Goal: Go to known website: Go to known website

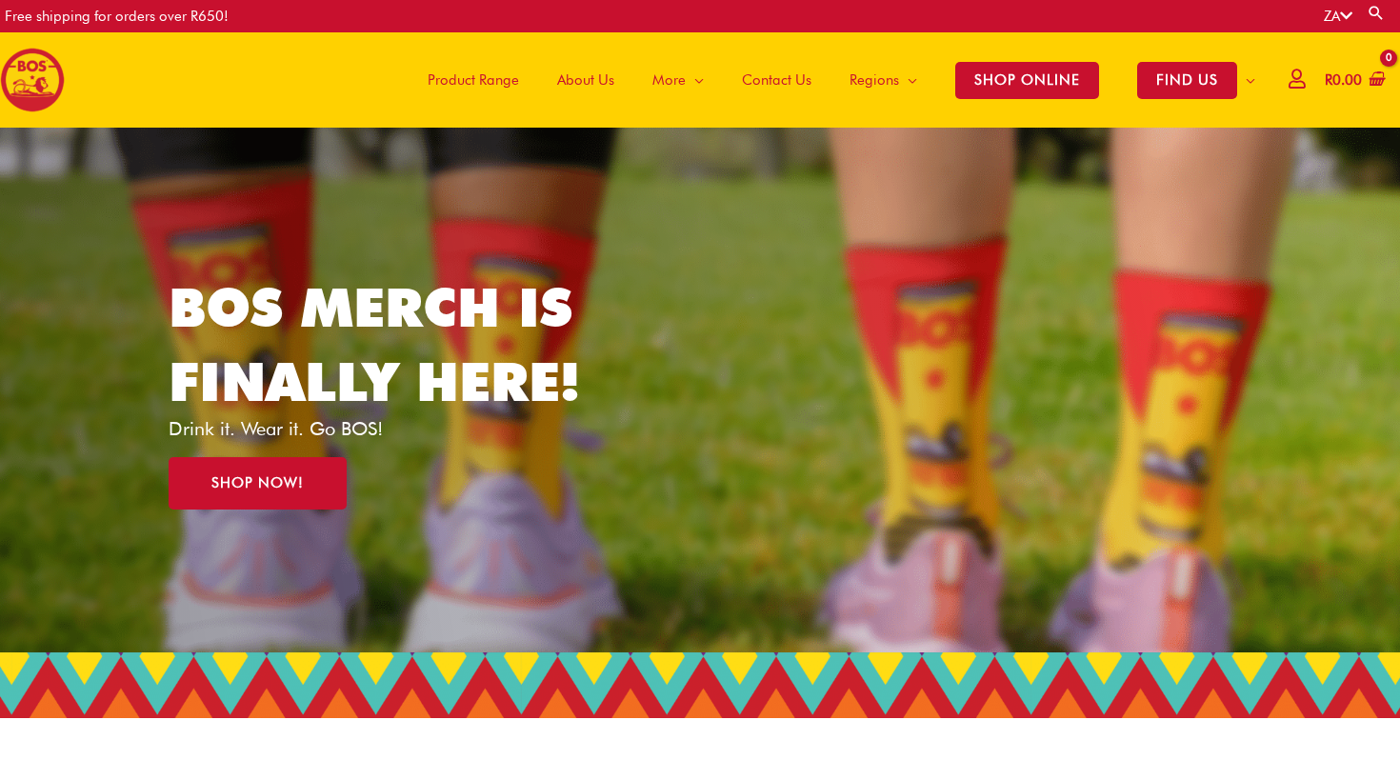
click at [591, 75] on span "About Us" at bounding box center [585, 79] width 57 height 57
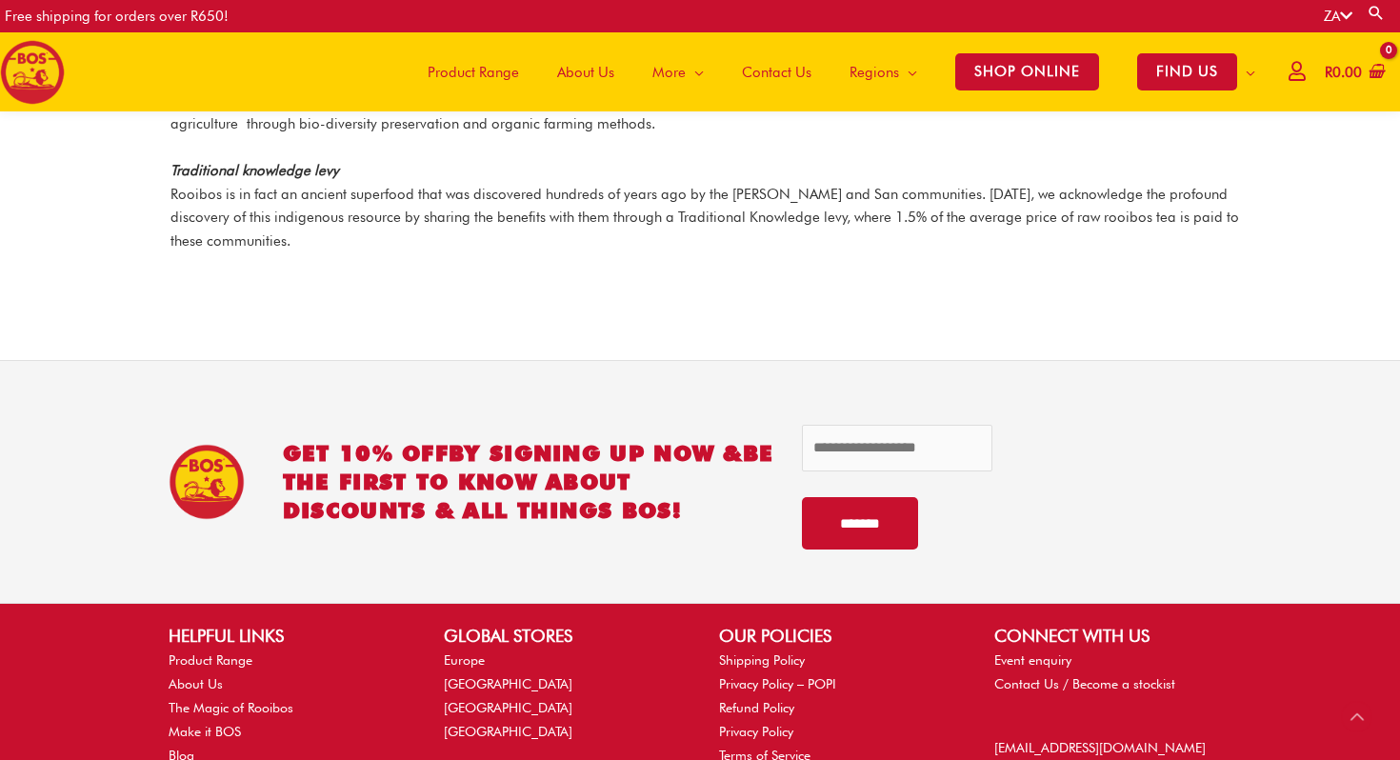
scroll to position [2839, 0]
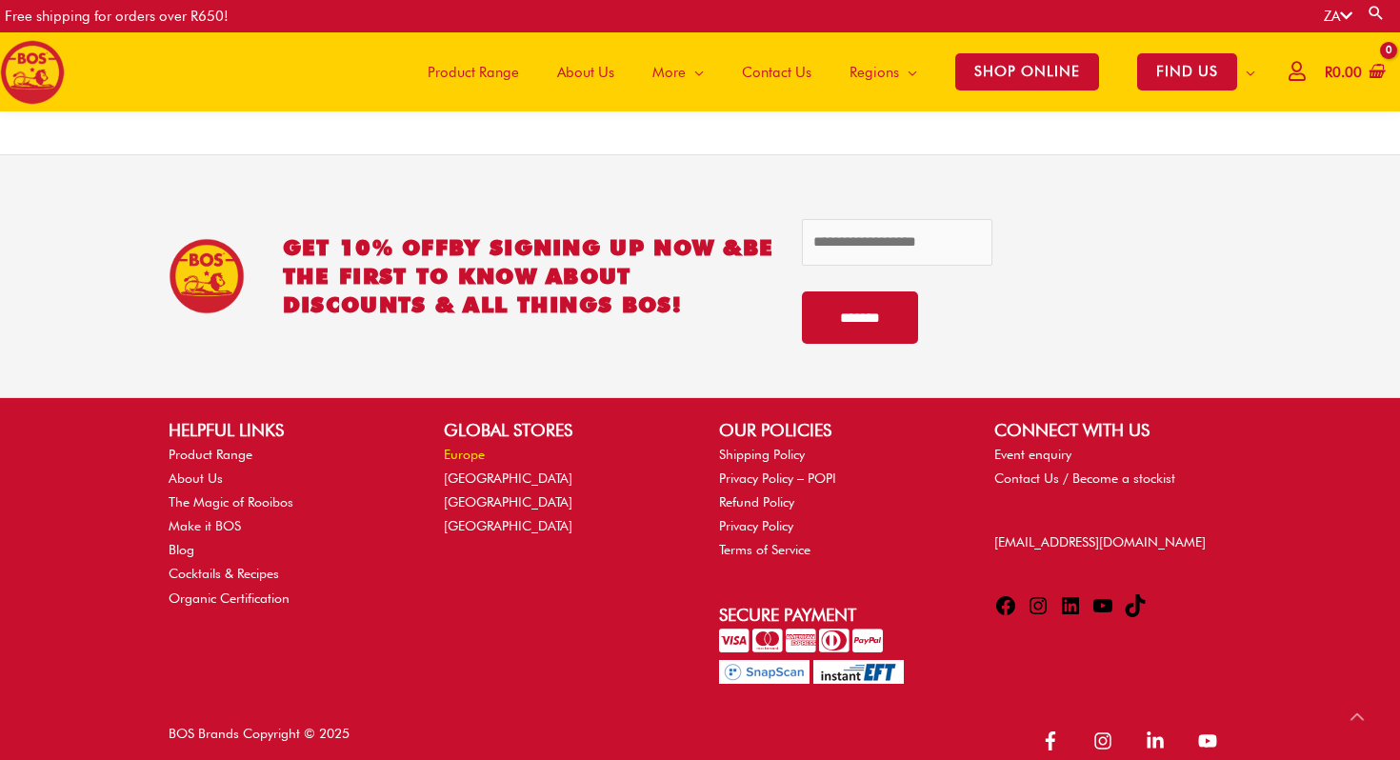
click at [463, 447] on link "Europe" at bounding box center [464, 454] width 41 height 15
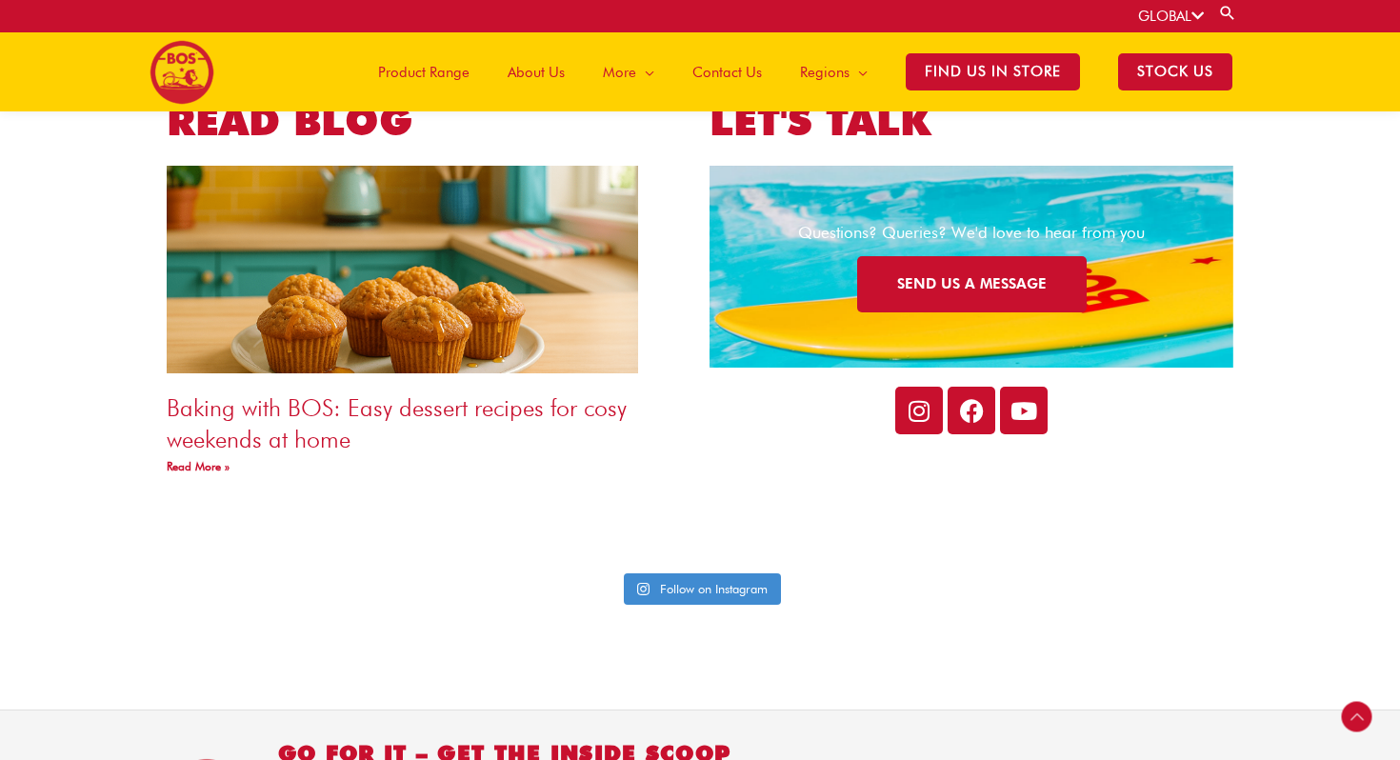
scroll to position [4594, 0]
